Goal: Task Accomplishment & Management: Use online tool/utility

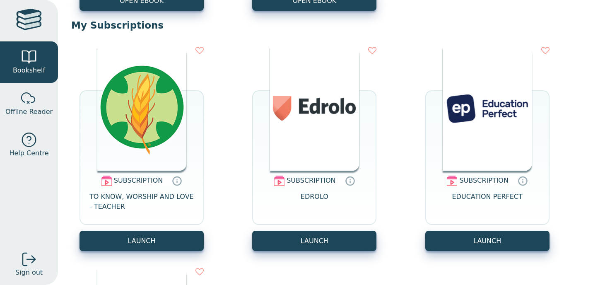
scroll to position [5654, 0]
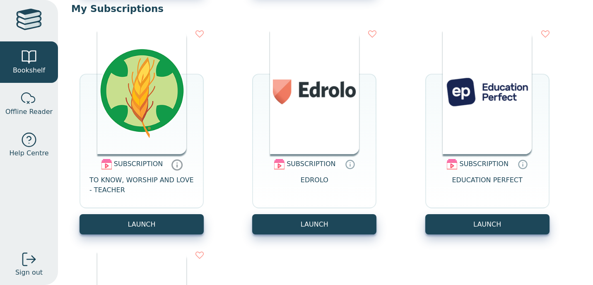
click at [177, 167] on icon at bounding box center [177, 166] width 0 height 2
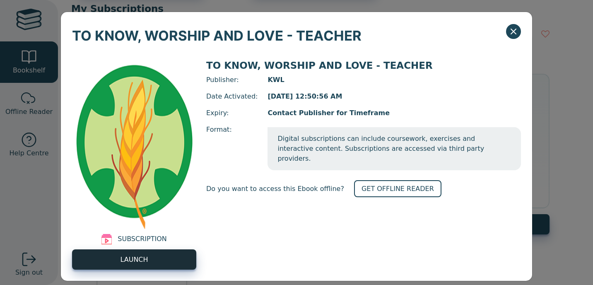
click at [166, 264] on link "LAUNCH" at bounding box center [134, 259] width 124 height 20
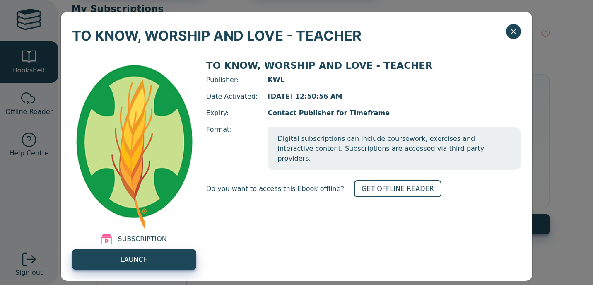
click at [142, 279] on div "SUBSCRIPTION LAUNCH TO KNOW, WORSHIP AND LOVE - TEACHER Publisher: KWL Date Act…" at bounding box center [297, 164] width 472 height 233
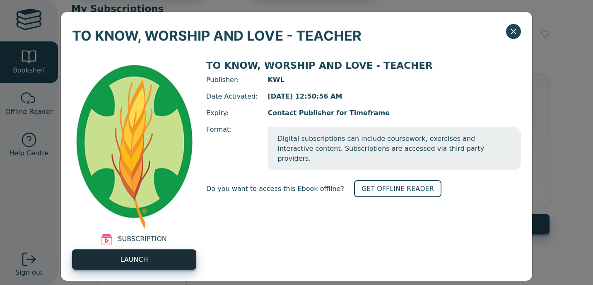
click at [138, 261] on span "LAUNCH" at bounding box center [134, 260] width 28 height 10
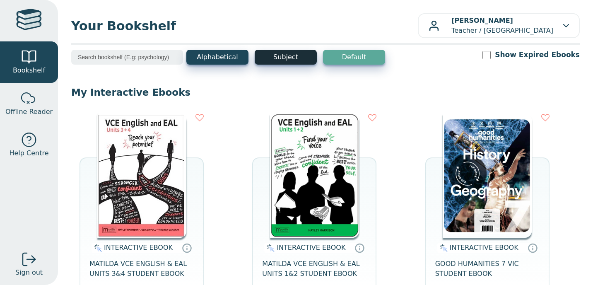
click at [290, 57] on button "Subject" at bounding box center [286, 57] width 62 height 15
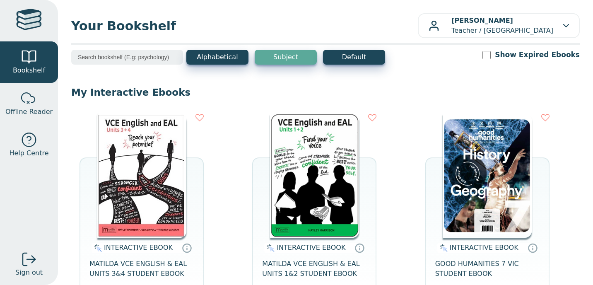
click at [135, 56] on input "search" at bounding box center [127, 57] width 112 height 15
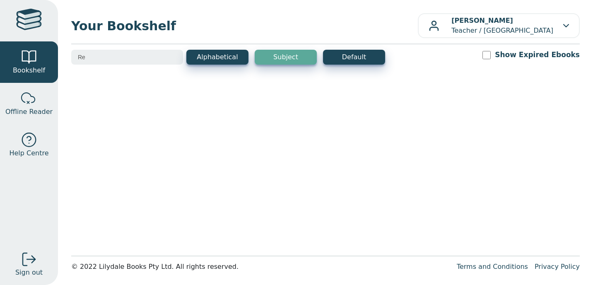
type input "R"
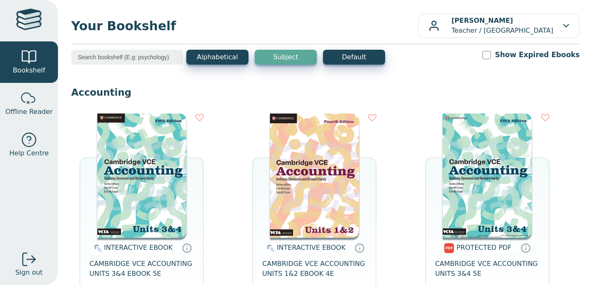
type input "T"
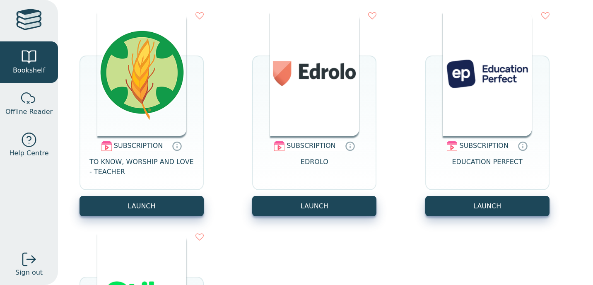
scroll to position [7529, 0]
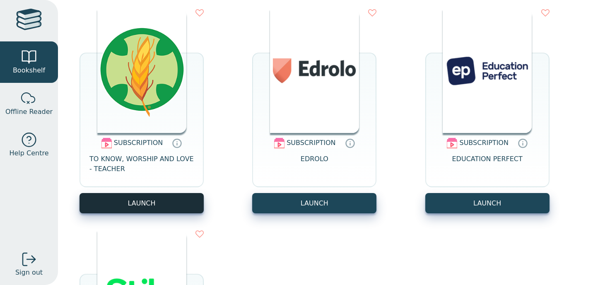
click at [162, 201] on button "LAUNCH" at bounding box center [142, 203] width 124 height 20
